Goal: Check status: Check status

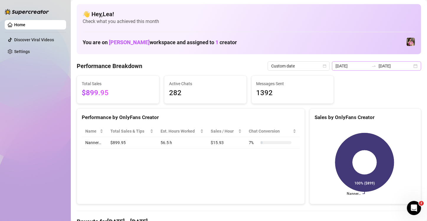
click at [412, 67] on div "[DATE] [DATE]" at bounding box center [376, 65] width 89 height 9
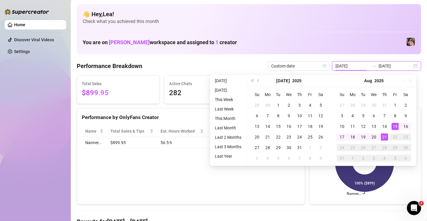
type input "[DATE]"
click at [386, 138] on div "21" at bounding box center [384, 137] width 7 height 7
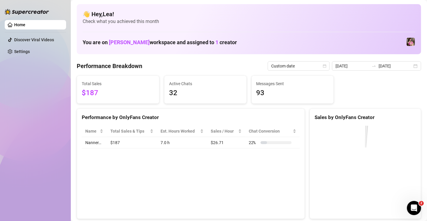
type input "[DATE]"
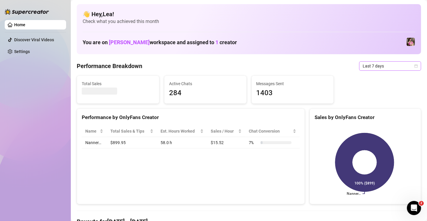
click at [411, 64] on span "Last 7 days" at bounding box center [390, 66] width 55 height 9
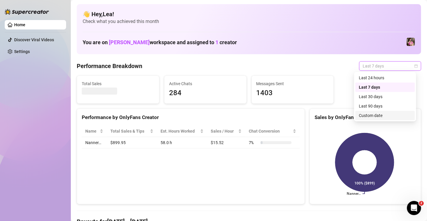
click at [384, 113] on div "Custom date" at bounding box center [385, 115] width 53 height 6
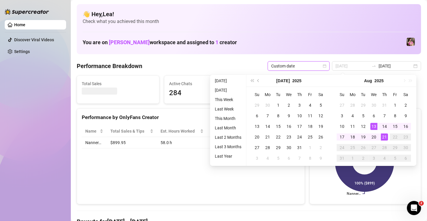
type input "[DATE]"
click at [384, 137] on div "21" at bounding box center [384, 137] width 7 height 7
type input "[DATE]"
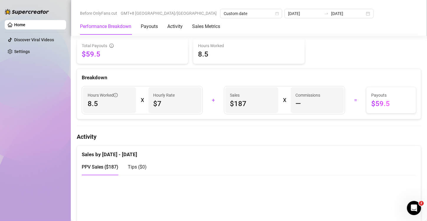
scroll to position [197, 0]
